Goal: Information Seeking & Learning: Check status

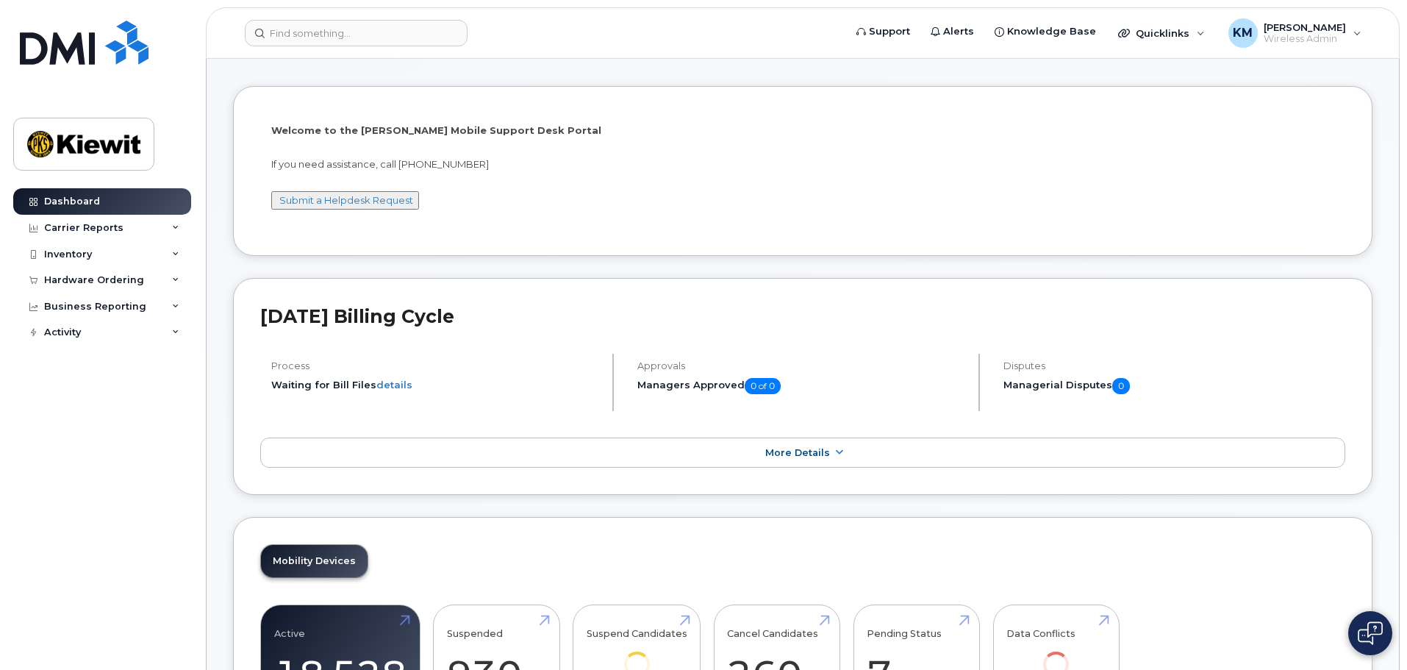
scroll to position [73, 0]
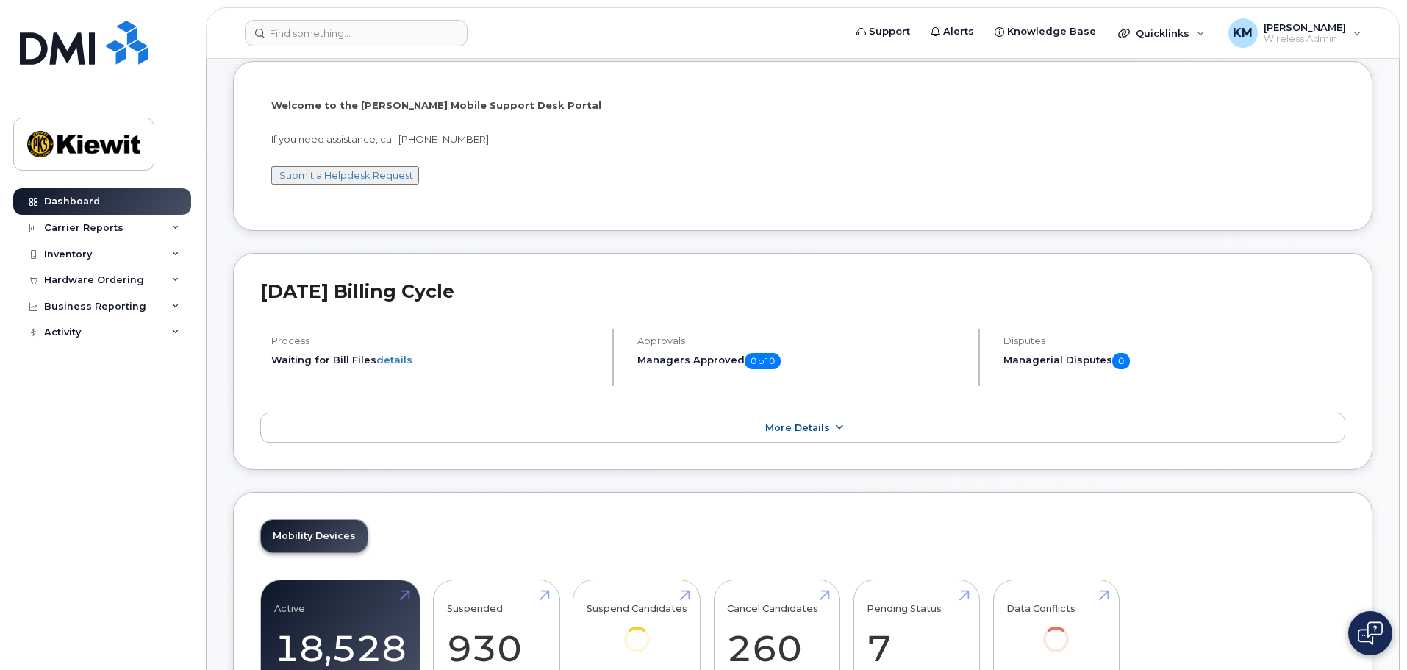
click at [811, 436] on link "More Details" at bounding box center [802, 427] width 1085 height 31
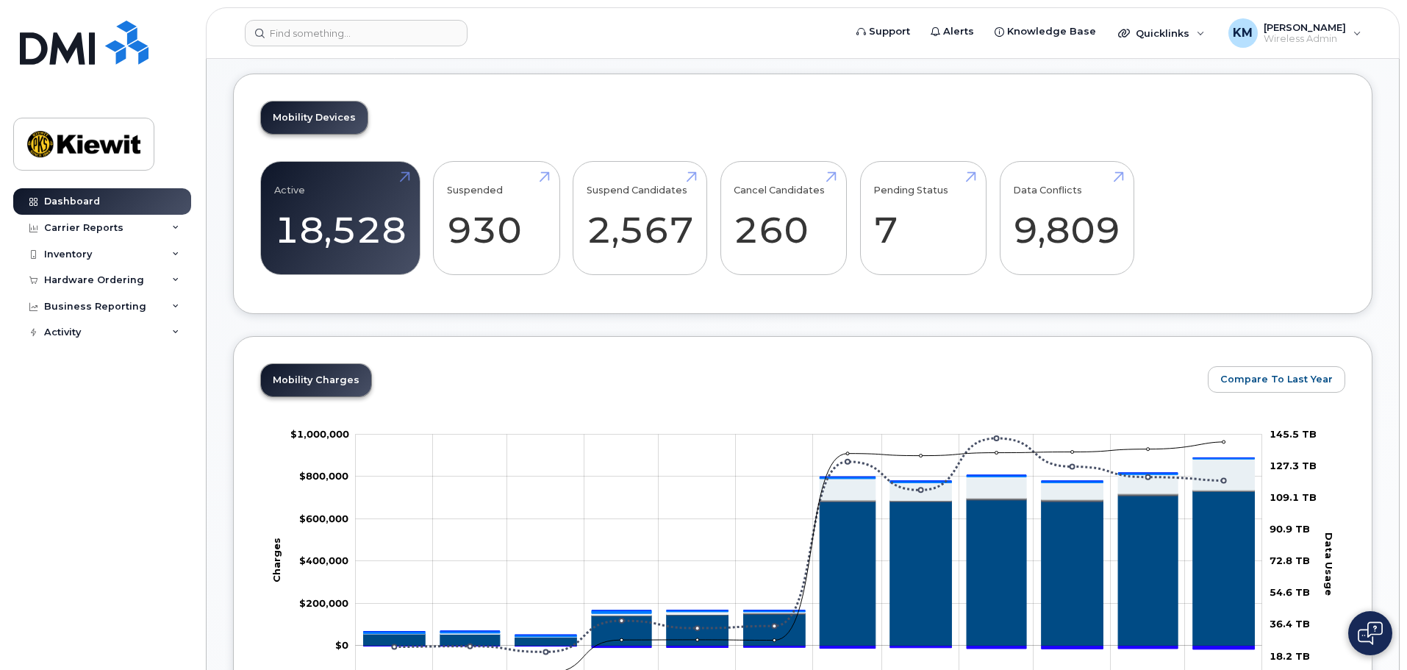
scroll to position [661, 0]
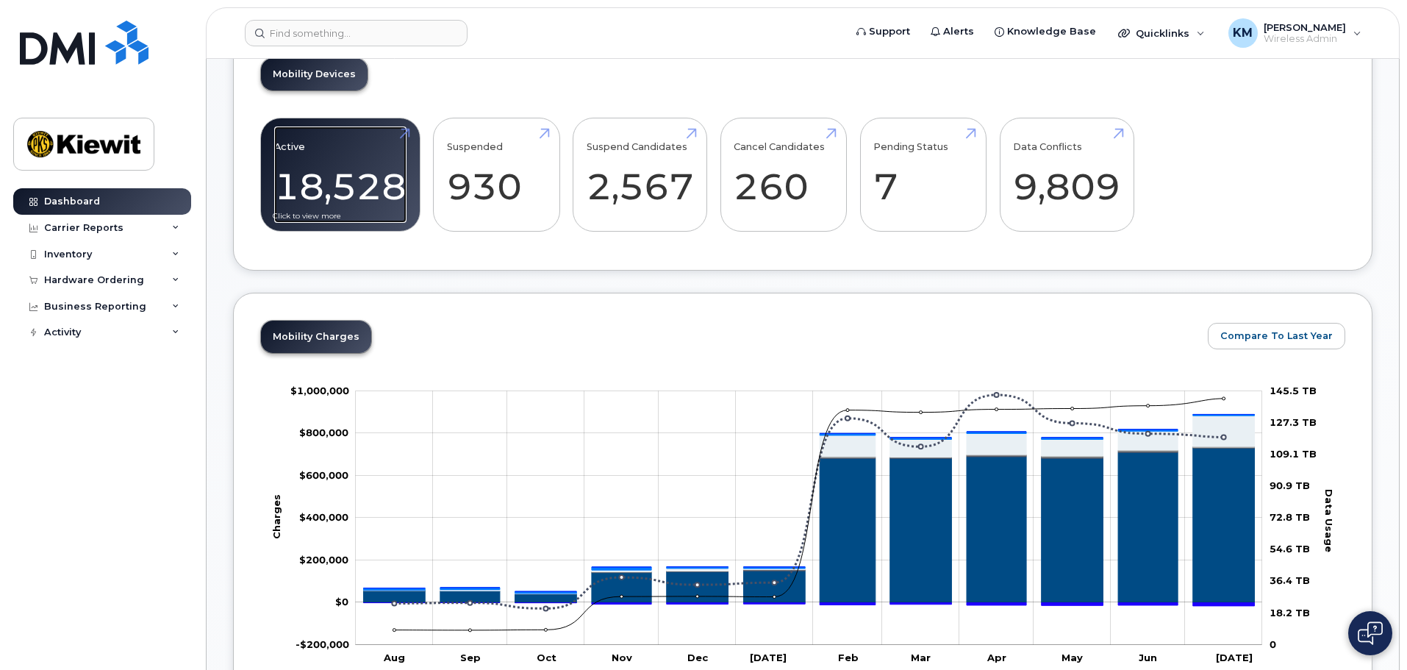
click at [391, 198] on link "Active 18,528" at bounding box center [340, 174] width 132 height 97
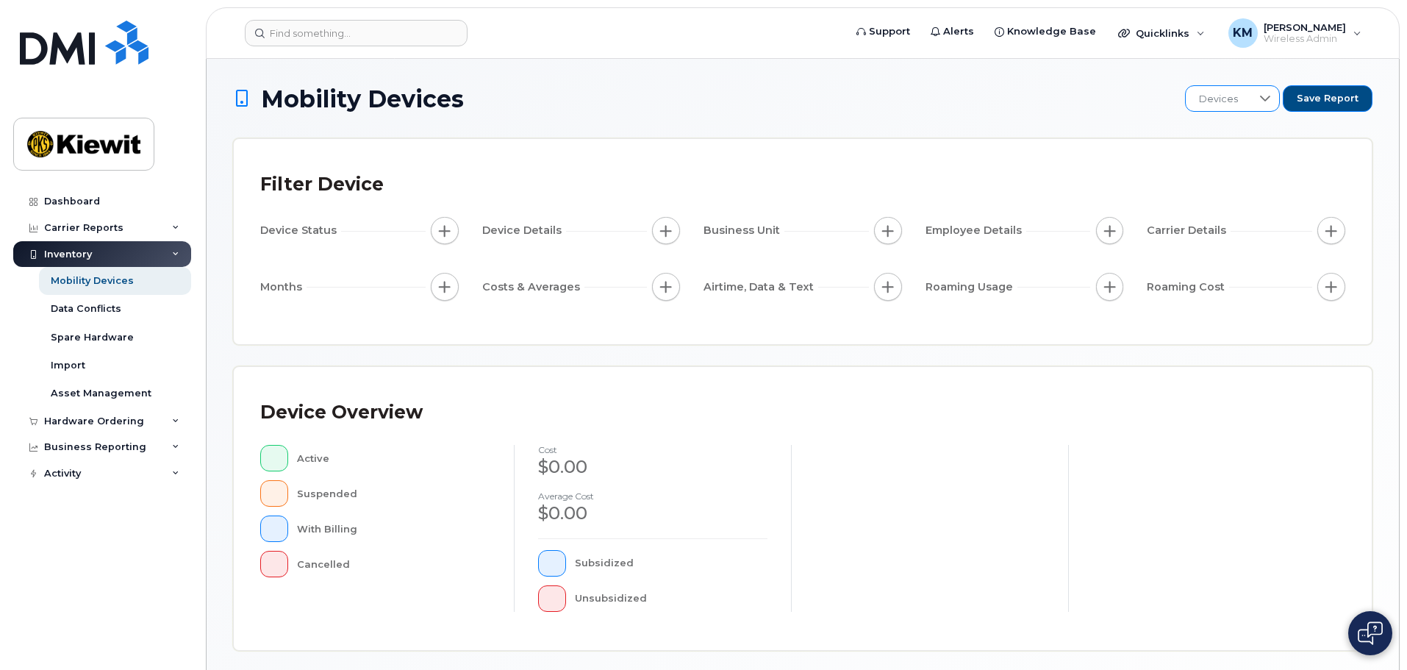
click at [1257, 98] on div at bounding box center [1265, 98] width 28 height 25
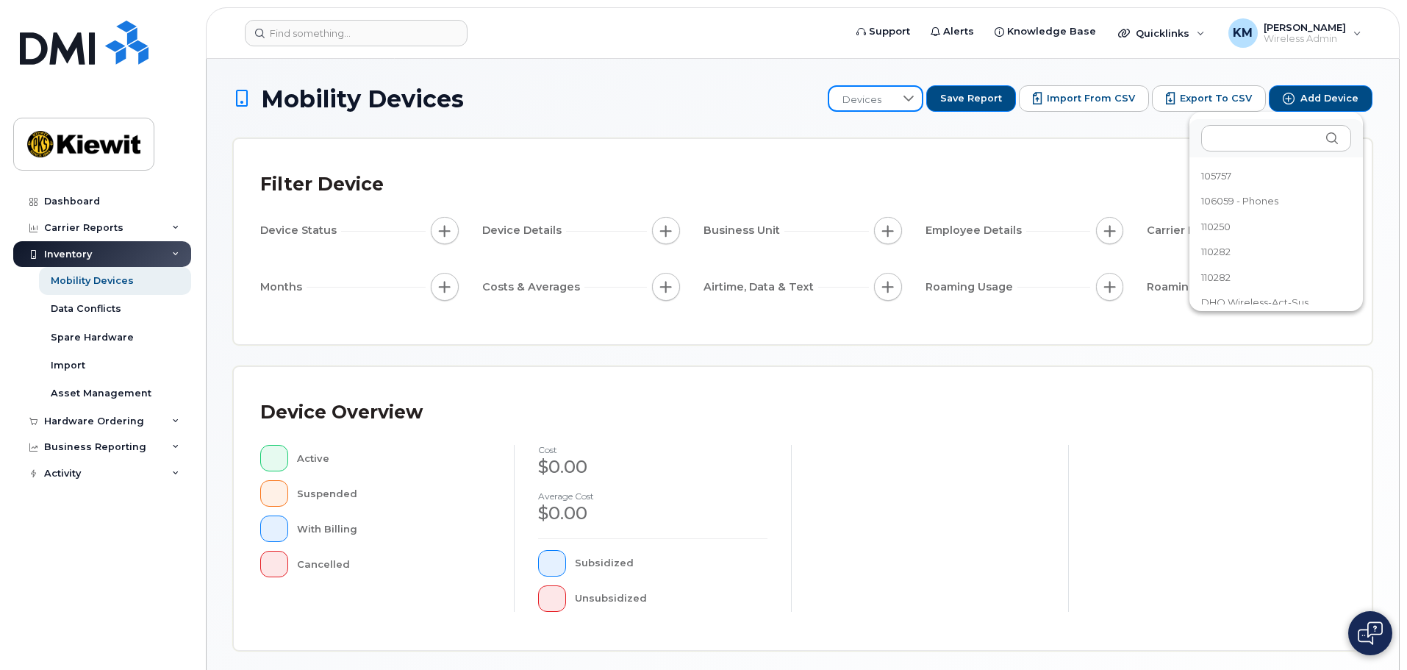
click at [719, 109] on h1 "Mobility Devices" at bounding box center [526, 99] width 587 height 26
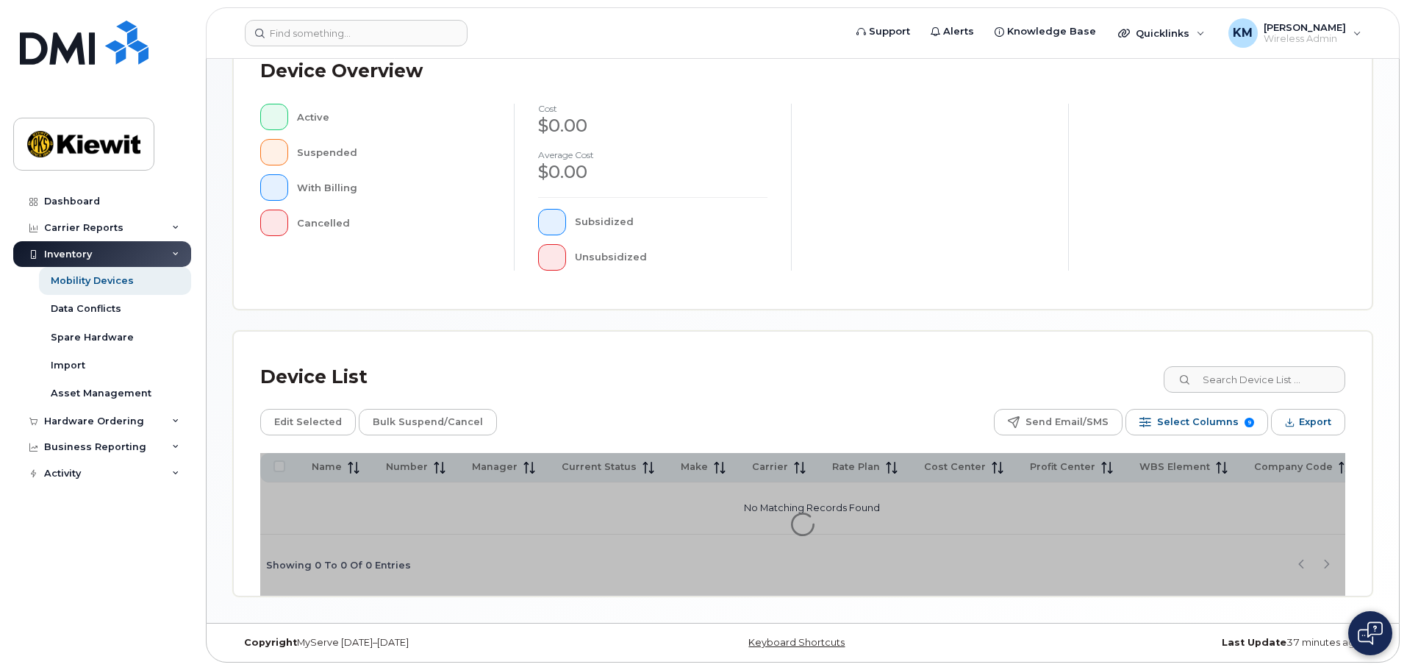
scroll to position [240, 0]
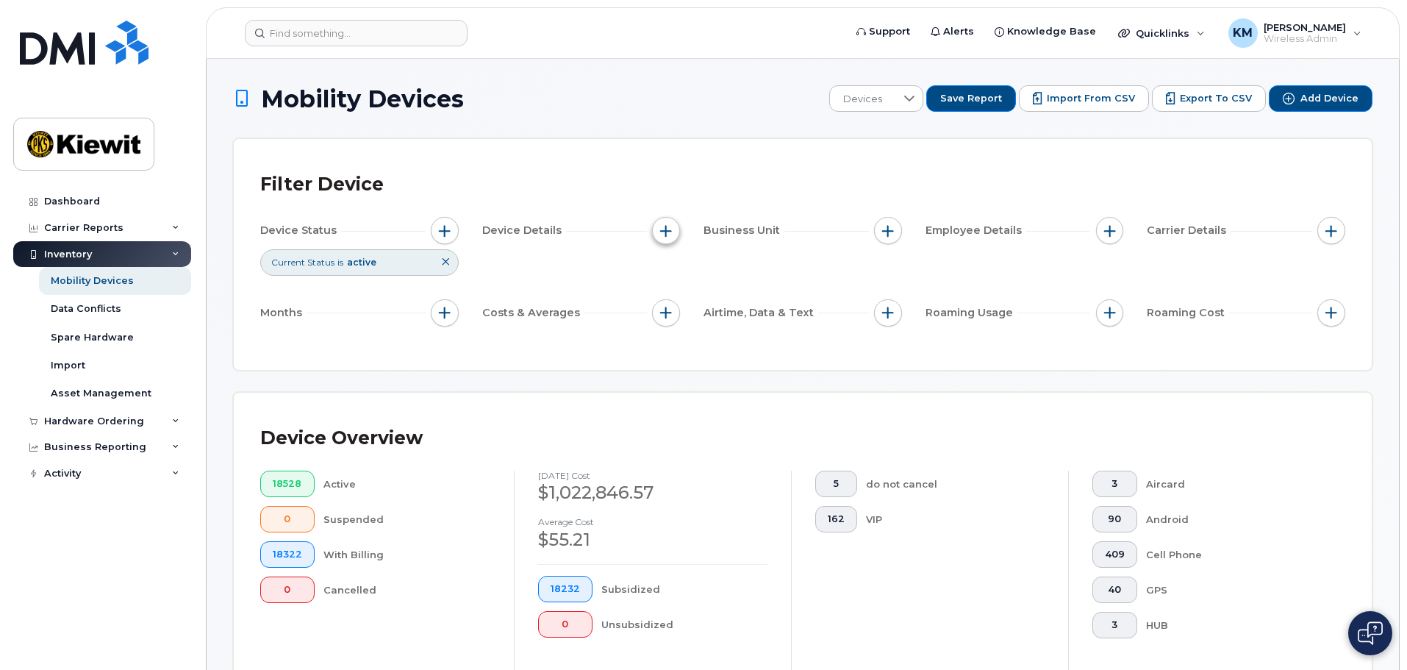
click at [667, 231] on span "button" at bounding box center [666, 231] width 12 height 12
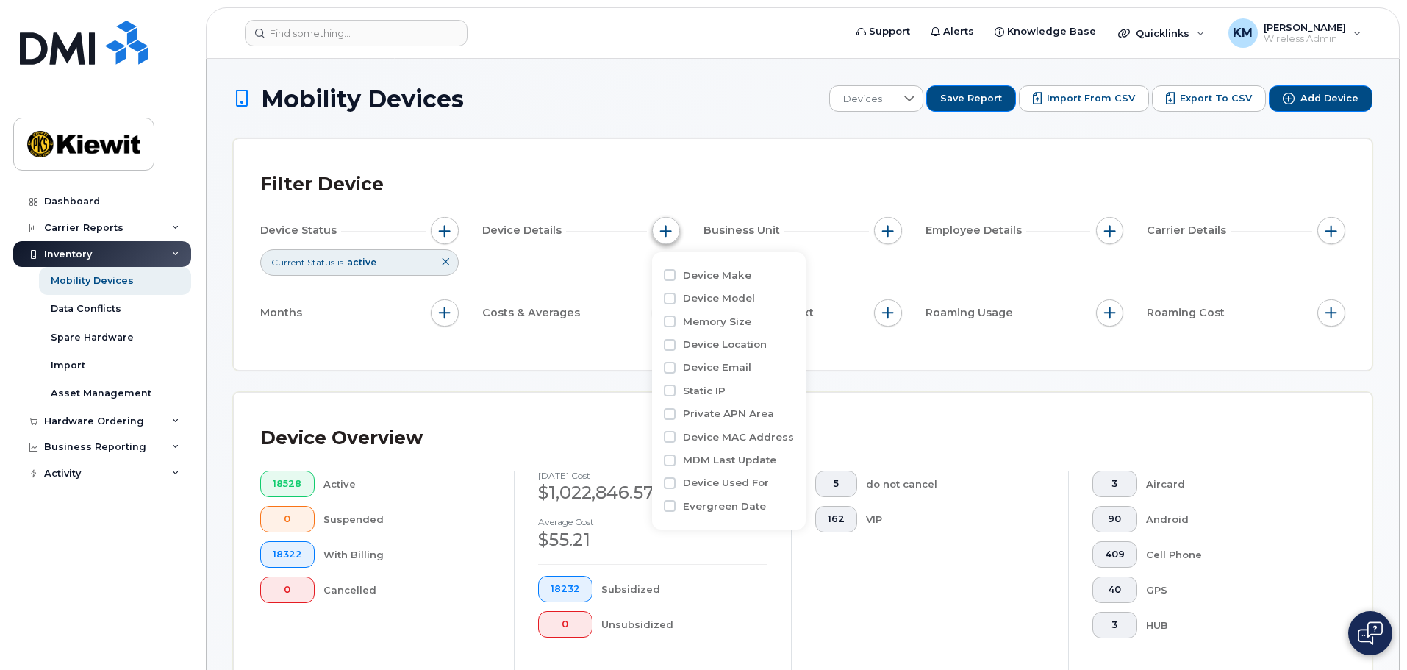
click at [668, 235] on span "button" at bounding box center [666, 231] width 12 height 12
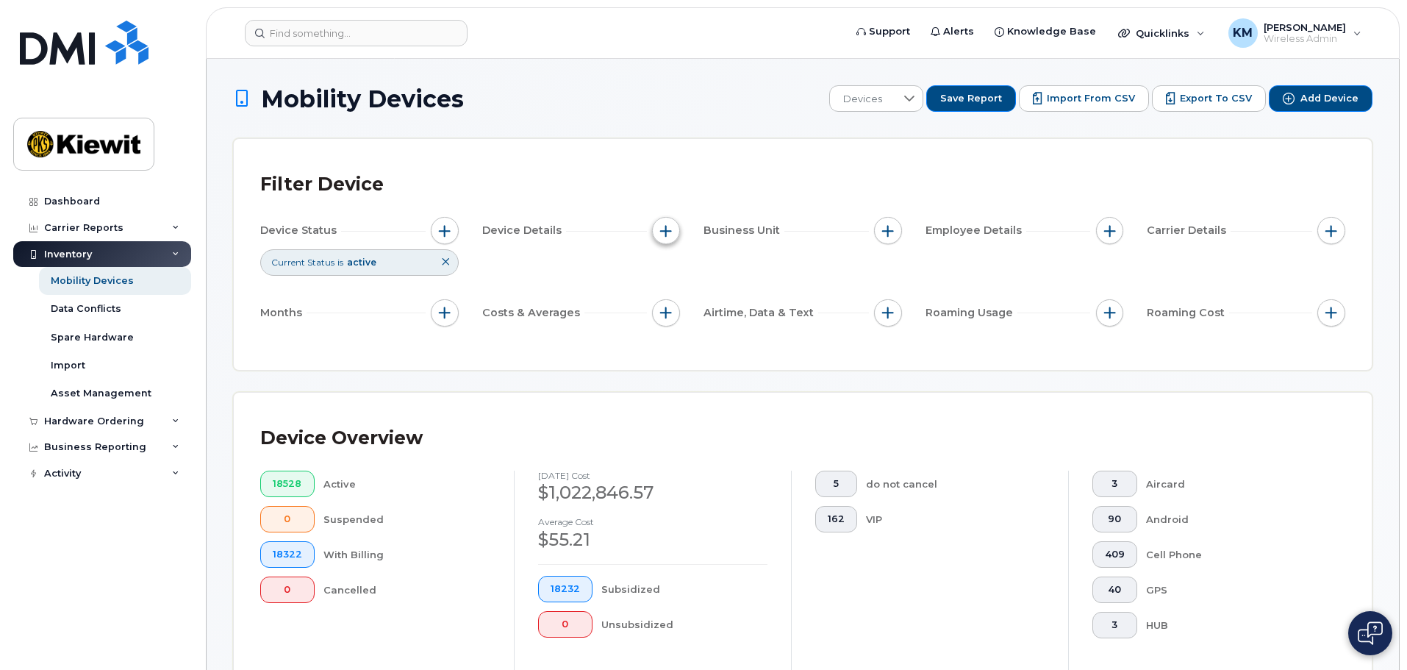
click at [668, 235] on span "button" at bounding box center [666, 231] width 12 height 12
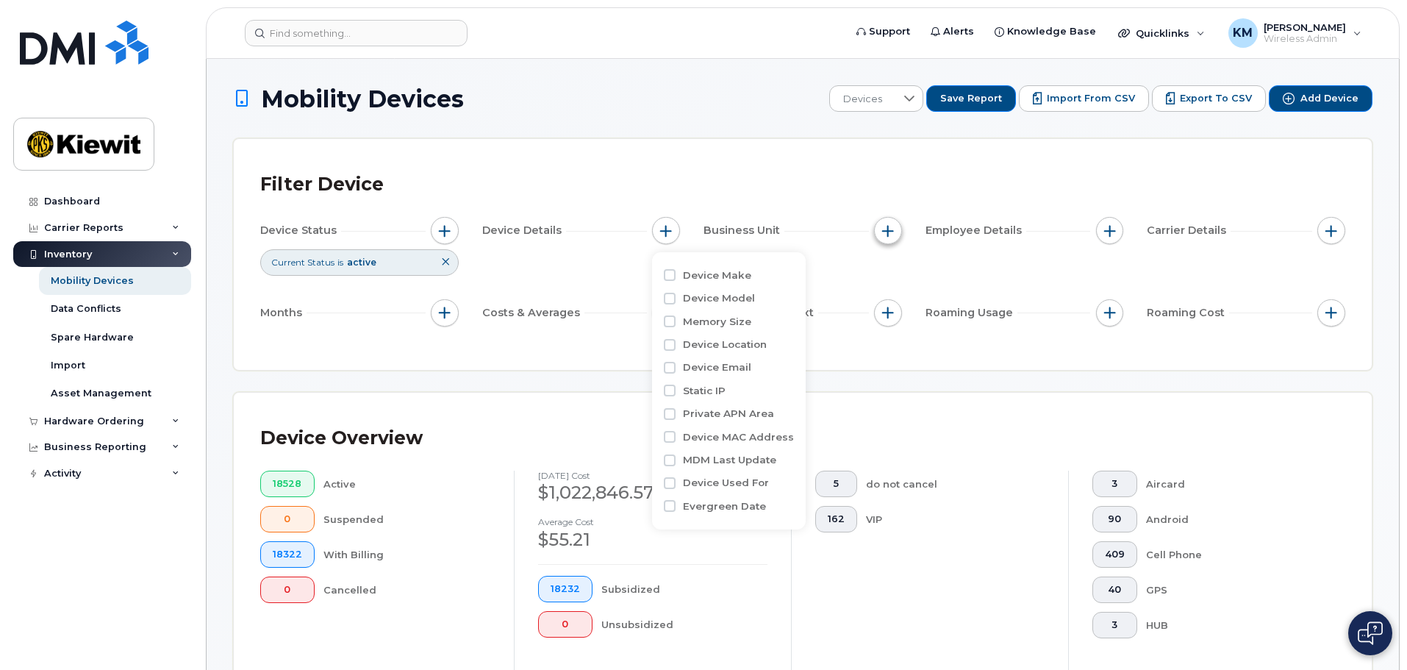
click at [882, 231] on span "button" at bounding box center [888, 231] width 12 height 12
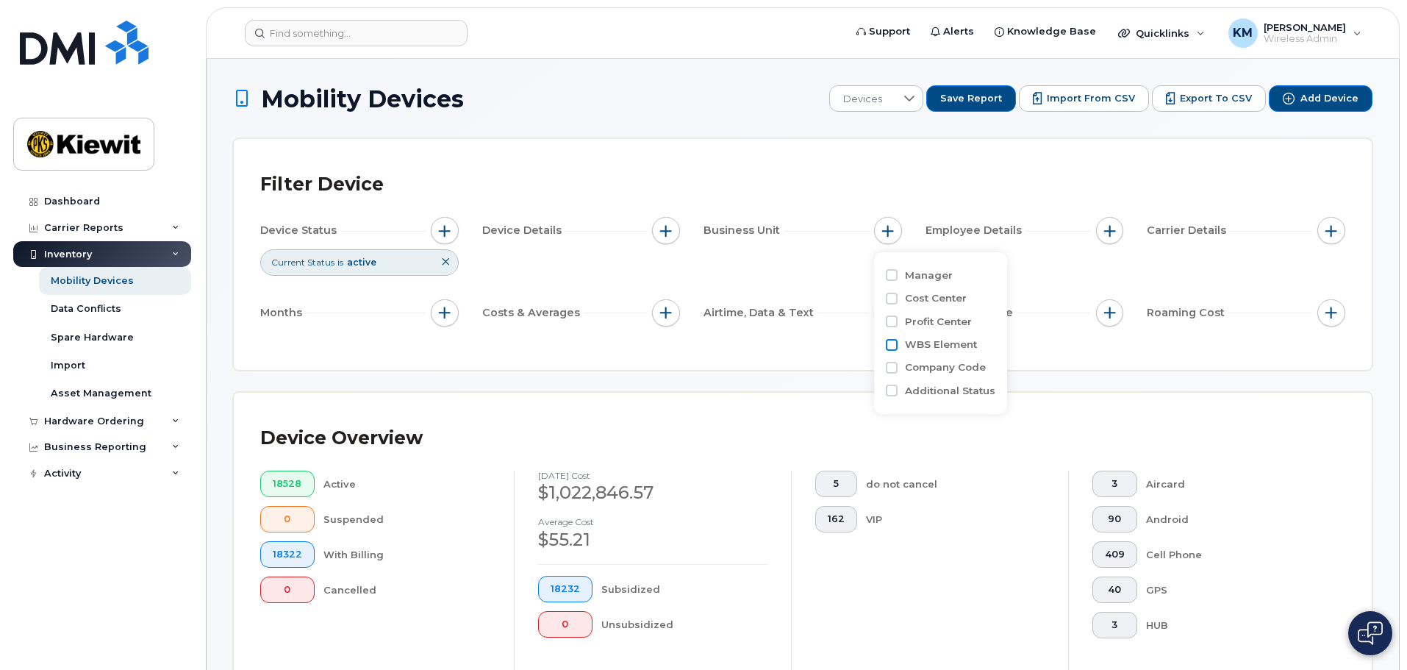
click at [892, 343] on input "WBS Element" at bounding box center [892, 345] width 12 height 12
checkbox input "true"
click at [939, 398] on li at bounding box center [985, 406] width 129 height 21
click at [963, 406] on input "text" at bounding box center [985, 406] width 129 height 13
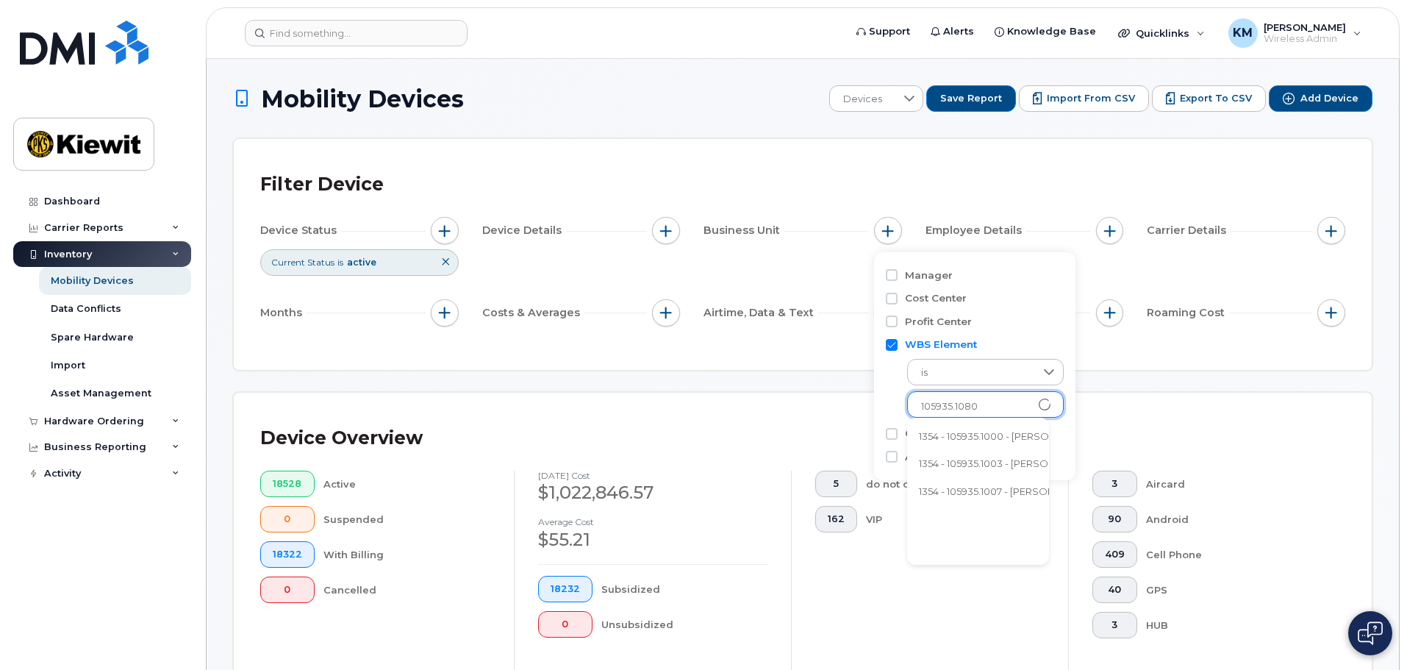
type input "105935.1080"
click at [978, 438] on li "1354 - 105935.1080 - Kiewit Building Group Inc" at bounding box center [1050, 436] width 287 height 27
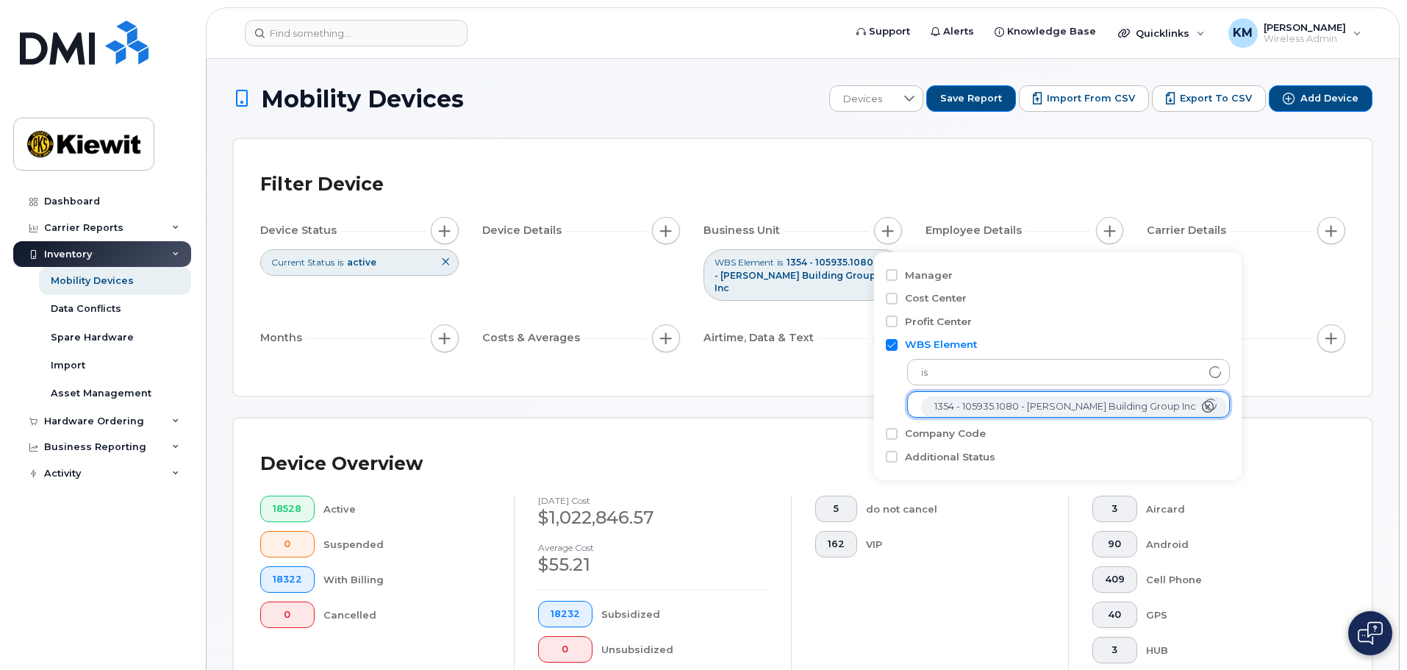
scroll to position [29, 0]
click at [854, 418] on div "Device Overview 18528 Active 0 Suspended 18322 With Billing 0 Cancelled July 20…" at bounding box center [803, 585] width 1138 height 334
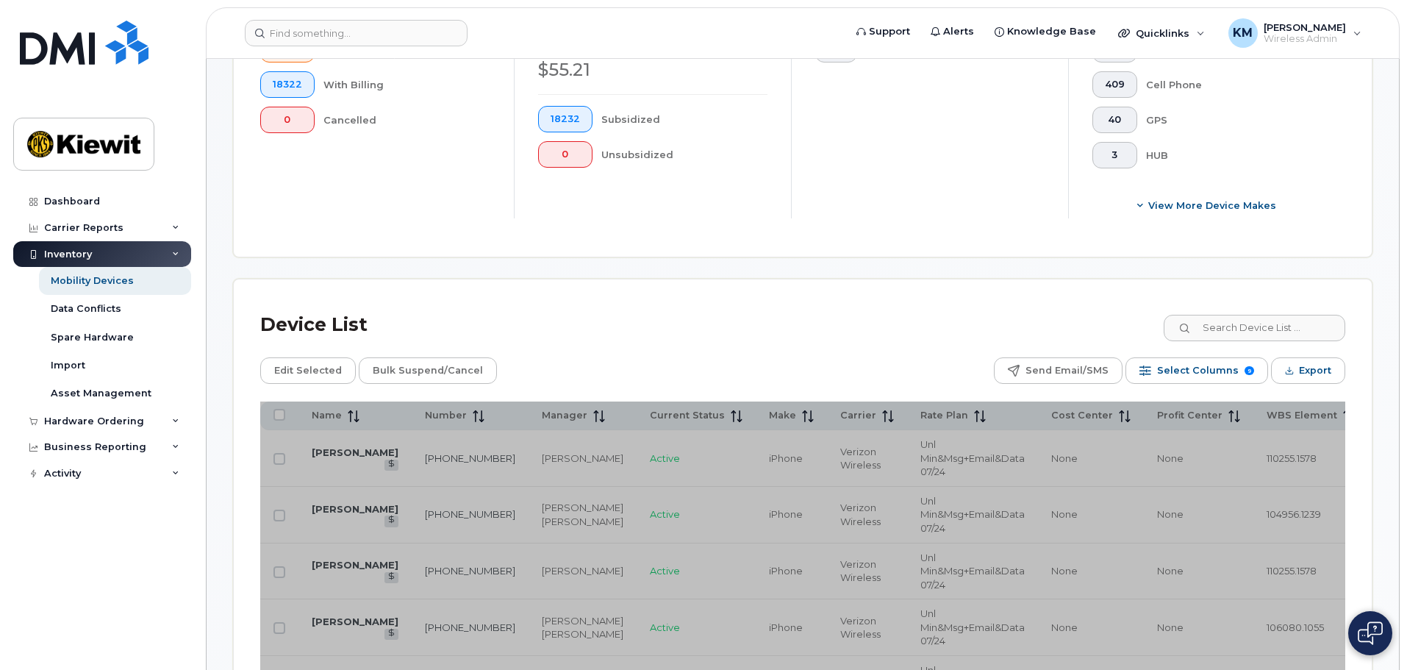
scroll to position [588, 0]
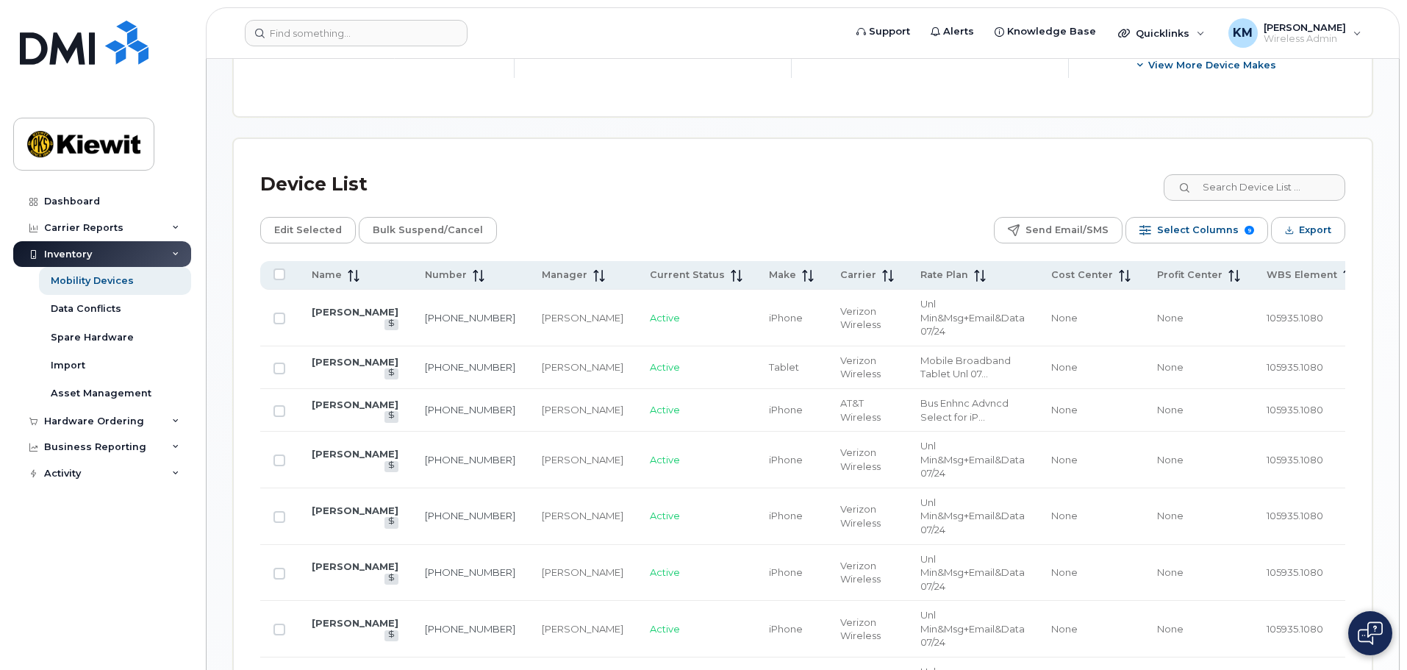
scroll to position [628, 0]
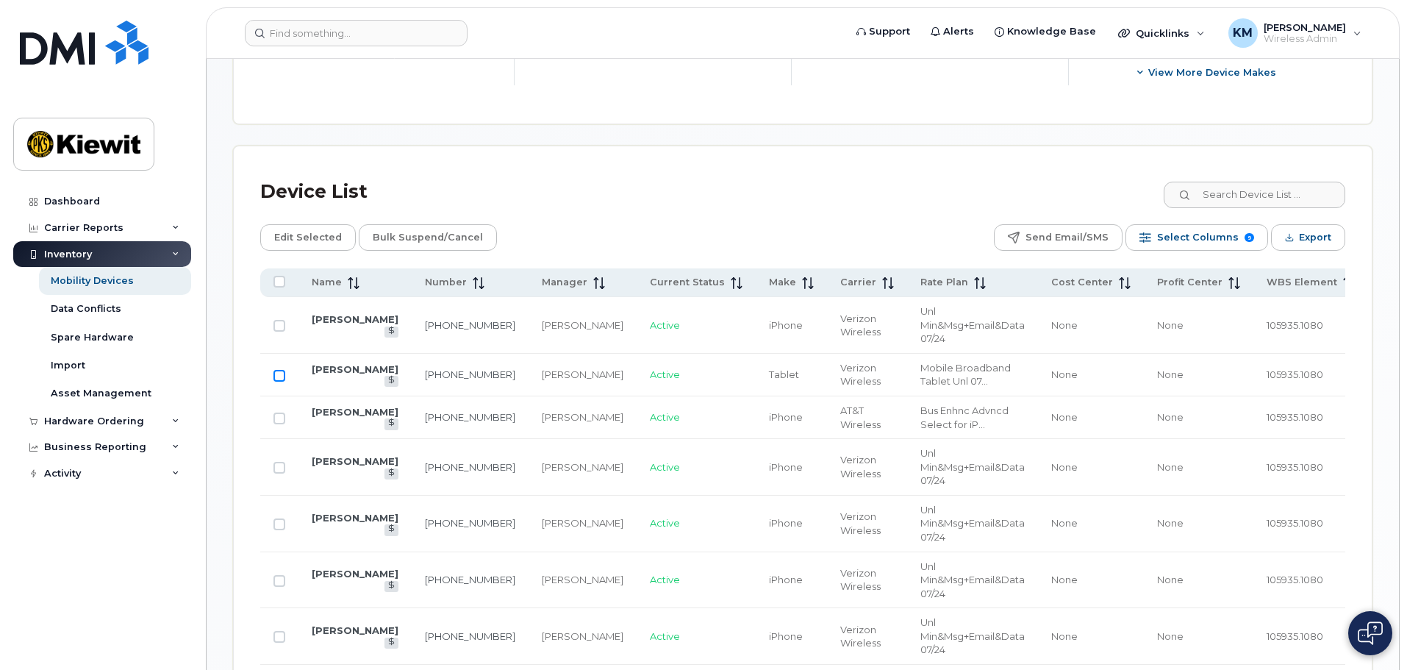
click at [282, 370] on input "Row Unselected" at bounding box center [279, 376] width 12 height 12
click at [275, 370] on input "Row Selected" at bounding box center [279, 376] width 12 height 12
checkbox input "false"
click at [113, 446] on div "Business Reporting" at bounding box center [95, 447] width 102 height 12
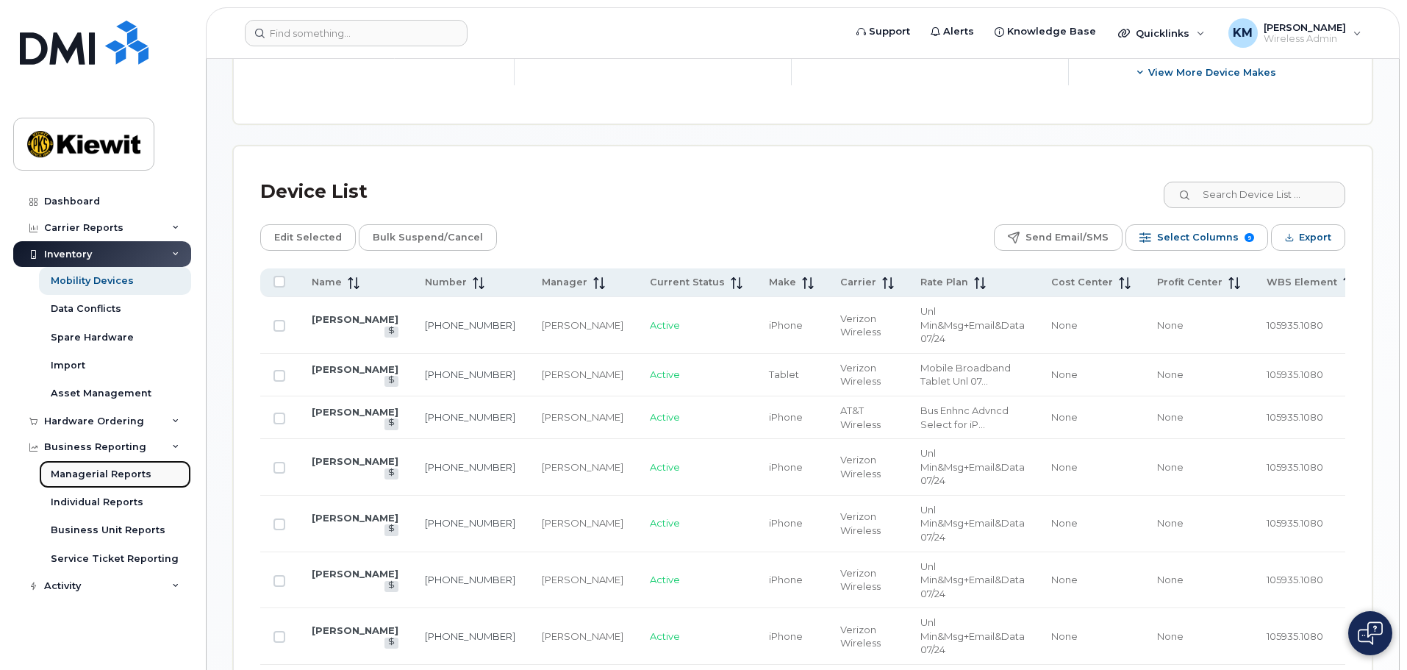
click at [117, 469] on div "Managerial Reports" at bounding box center [101, 473] width 101 height 13
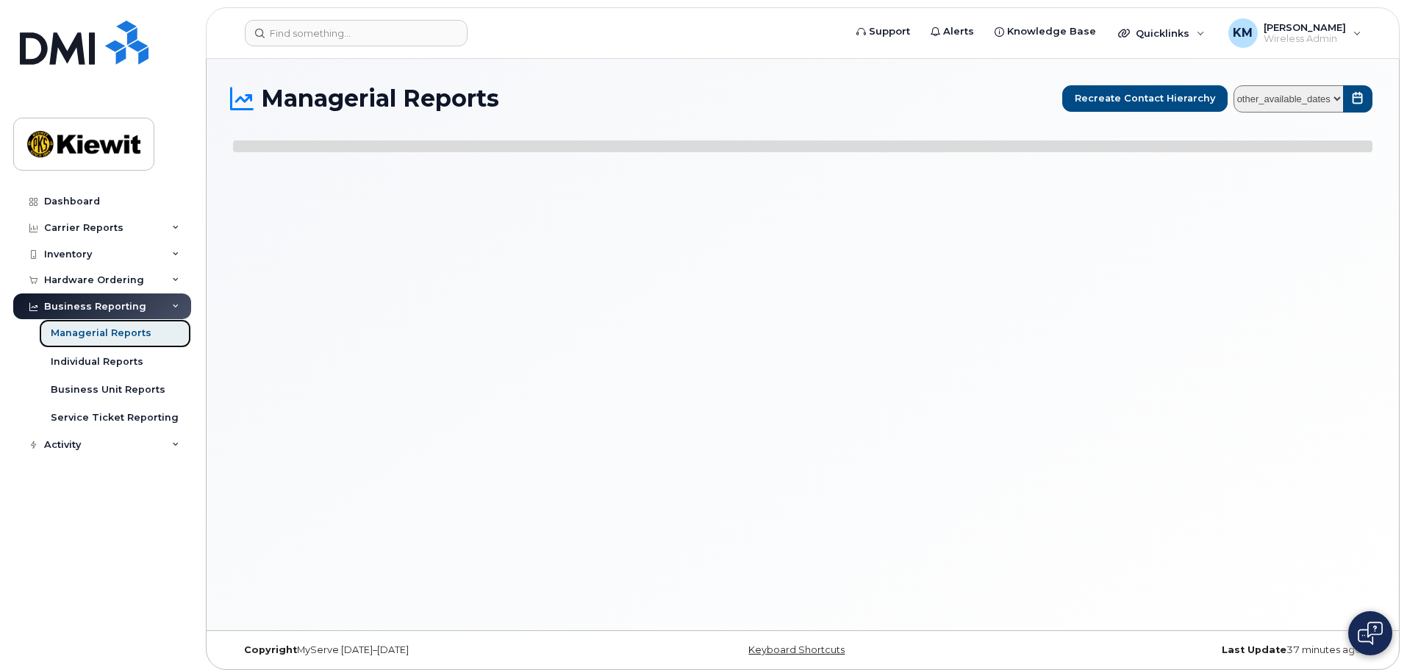
select select
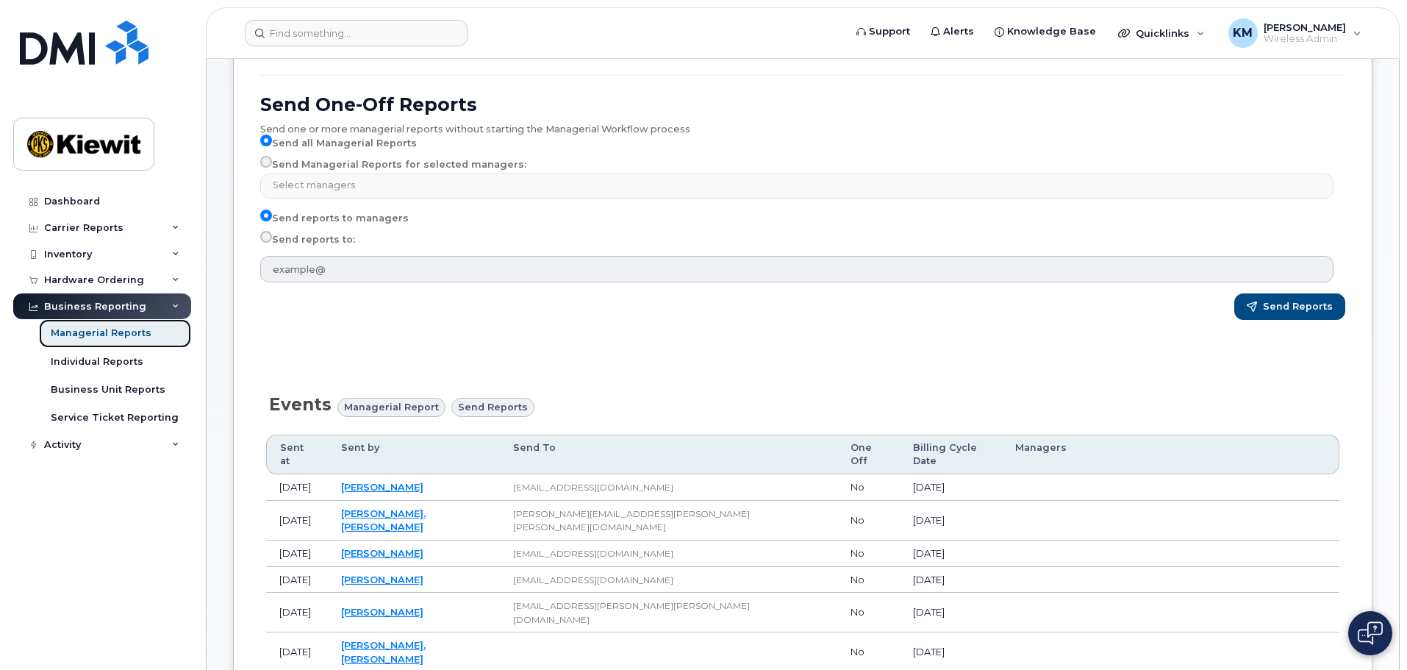
scroll to position [147, 0]
